Goal: Task Accomplishment & Management: Use online tool/utility

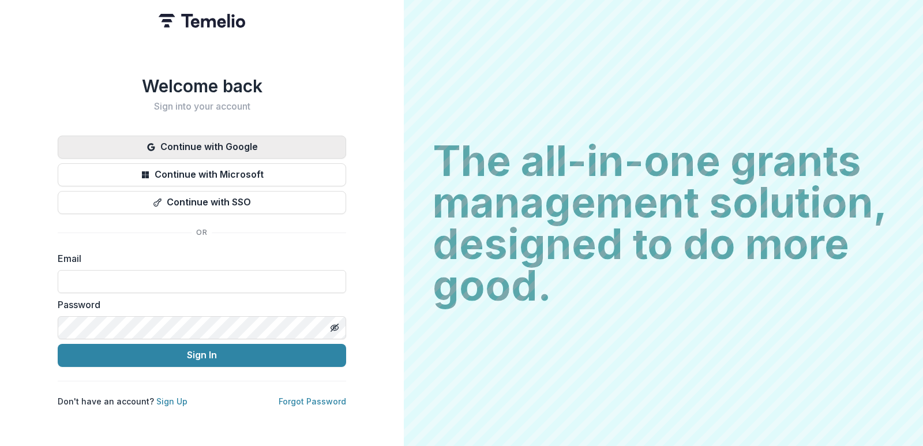
click at [234, 141] on button "Continue with Google" at bounding box center [202, 147] width 288 height 23
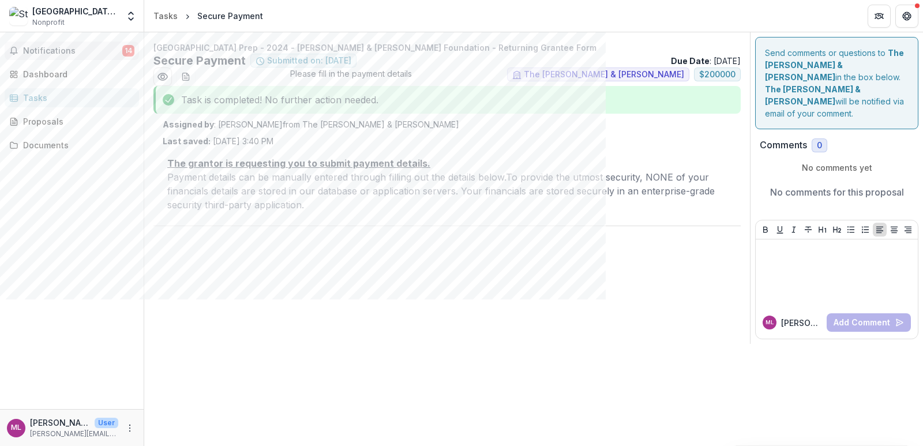
click at [55, 47] on span "Notifications" at bounding box center [72, 51] width 99 height 10
click at [64, 77] on div "Dashboard" at bounding box center [76, 74] width 107 height 12
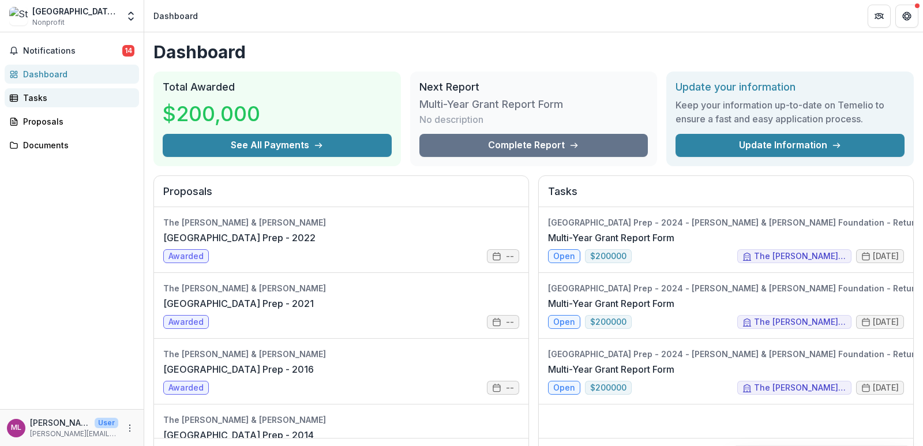
click at [50, 96] on div "Tasks" at bounding box center [76, 98] width 107 height 12
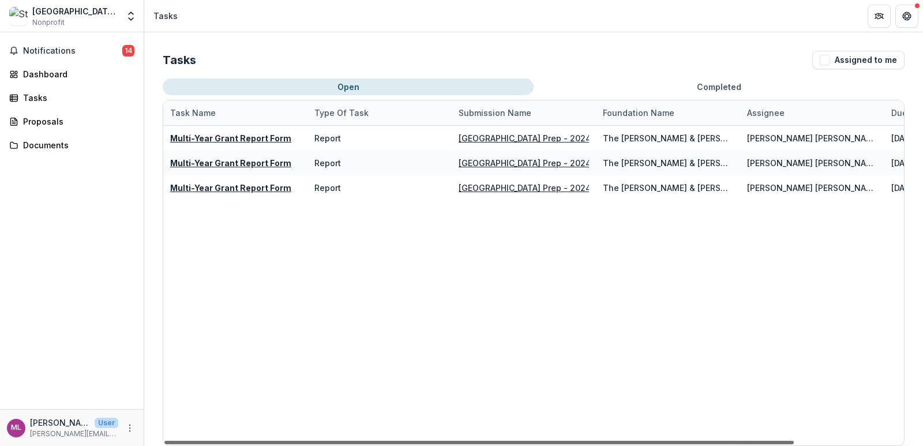
drag, startPoint x: 448, startPoint y: 441, endPoint x: 247, endPoint y: 386, distance: 207.9
click at [247, 441] on div at bounding box center [478, 442] width 629 height 3
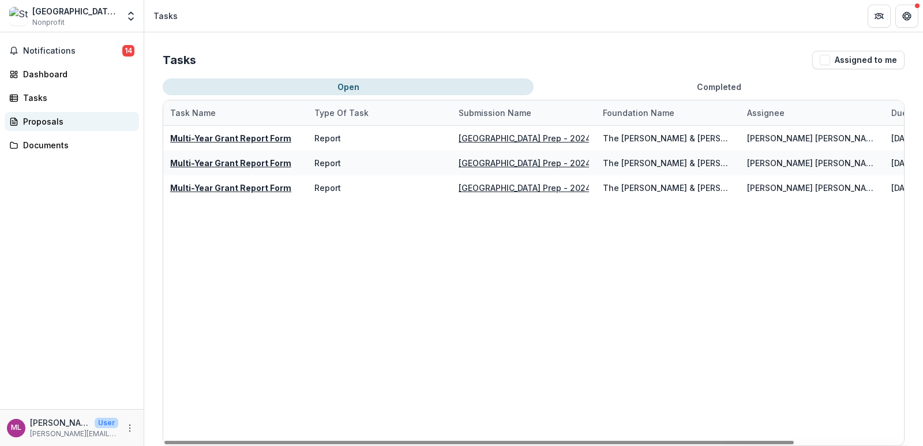
click at [64, 118] on div "Proposals" at bounding box center [76, 121] width 107 height 12
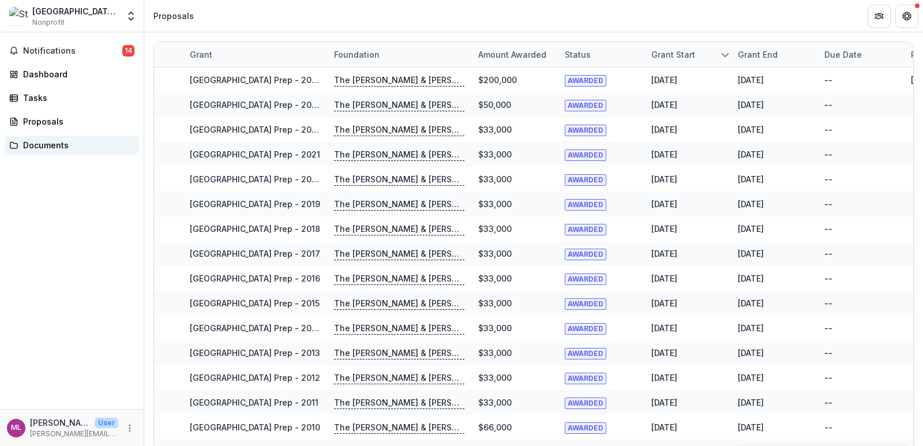
click at [50, 145] on div "Documents" at bounding box center [76, 145] width 107 height 12
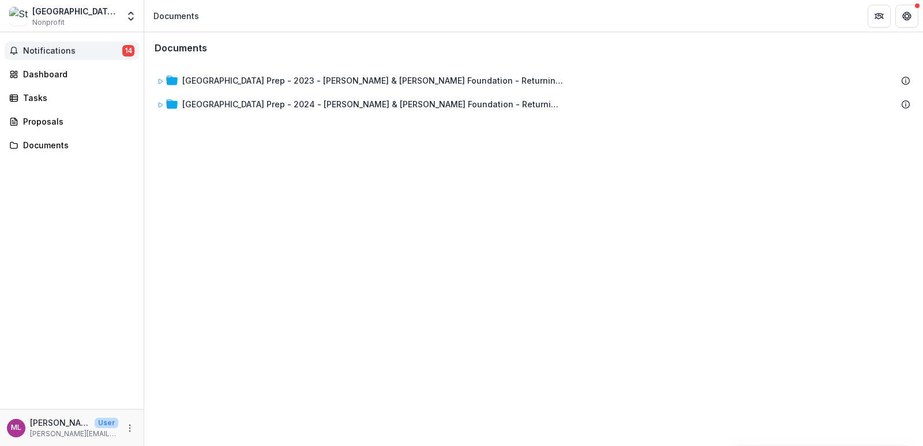
click at [54, 48] on span "Notifications" at bounding box center [72, 51] width 99 height 10
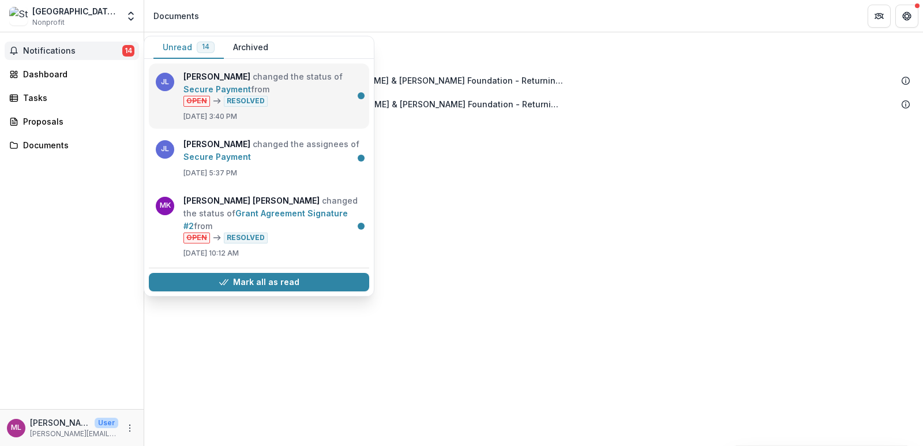
click at [251, 84] on link "Secure Payment" at bounding box center [216, 89] width 67 height 10
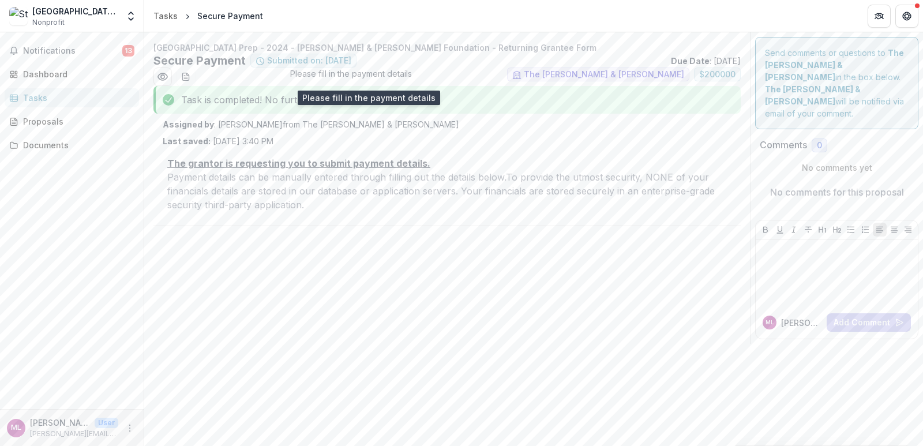
click at [394, 72] on span "Please fill in the payment details" at bounding box center [351, 76] width 122 height 18
